Goal: Complete application form

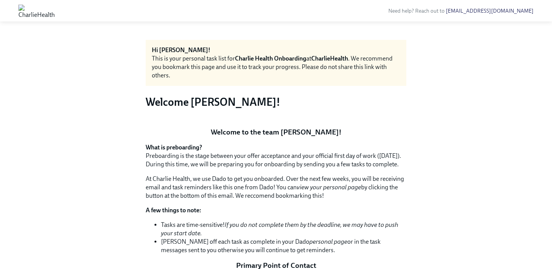
scroll to position [583, 0]
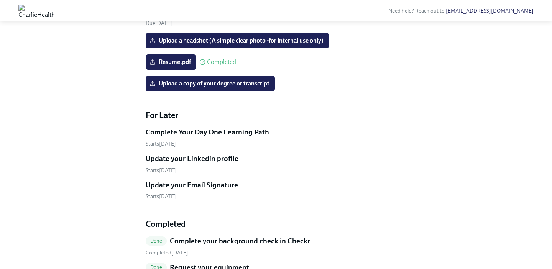
scroll to position [461, 0]
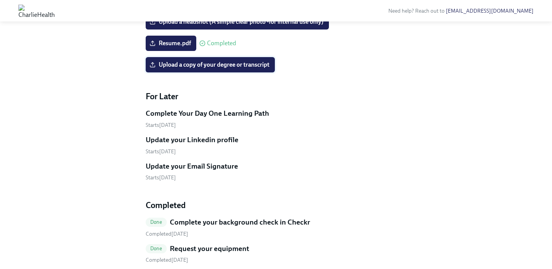
click at [211, 69] on span "Upload a copy of your degree or transcript" at bounding box center [210, 65] width 118 height 8
click at [0, 0] on input "Upload a copy of your degree or transcript" at bounding box center [0, 0] width 0 height 0
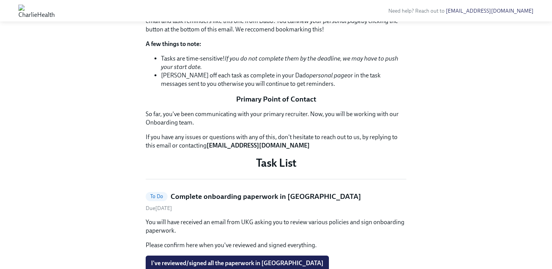
scroll to position [0, 0]
